Goal: Find specific page/section: Find specific page/section

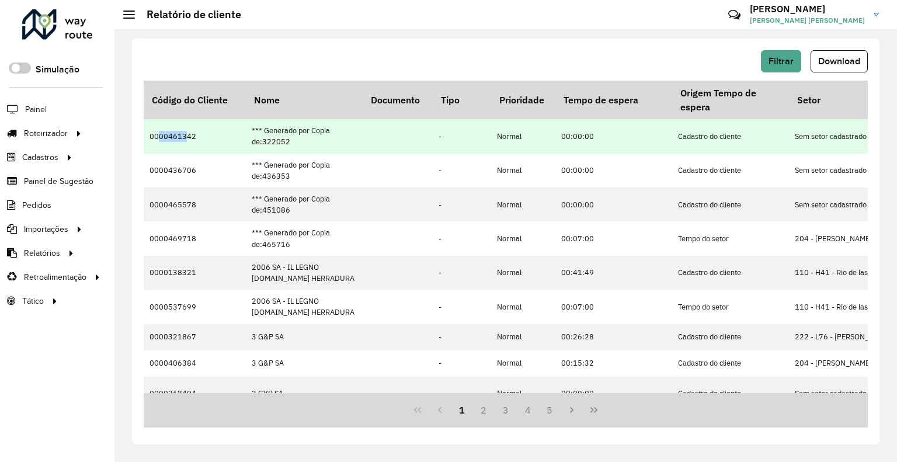
drag, startPoint x: 183, startPoint y: 133, endPoint x: 159, endPoint y: 137, distance: 23.7
click at [159, 137] on td "0000461342" at bounding box center [195, 136] width 102 height 34
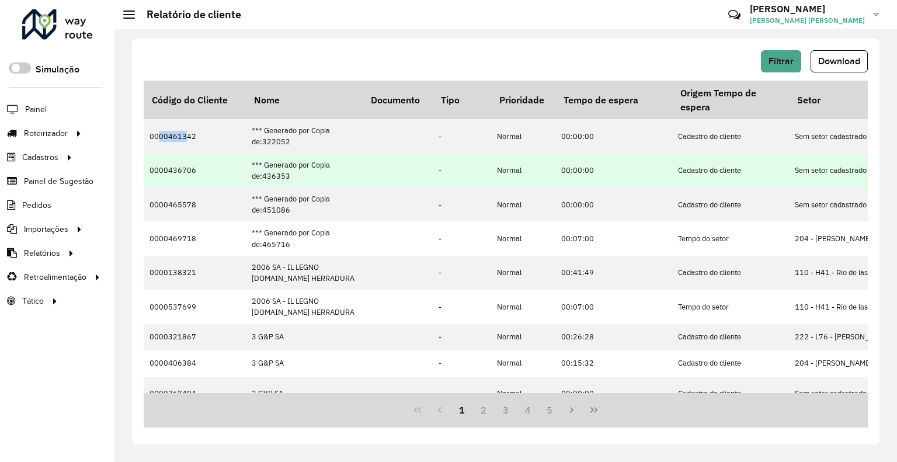
drag, startPoint x: 167, startPoint y: 147, endPoint x: 148, endPoint y: 171, distance: 31.2
click at [166, 147] on td "0000461342" at bounding box center [195, 136] width 102 height 34
